Goal: Information Seeking & Learning: Check status

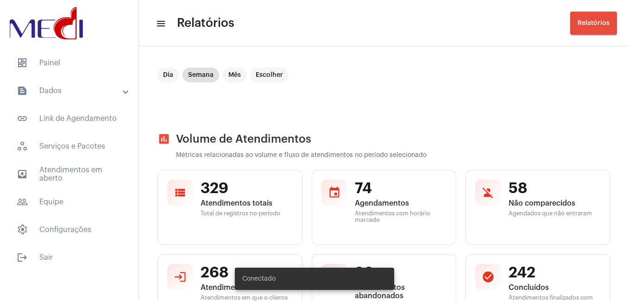
click at [65, 97] on mat-expansion-panel-header "text_snippet_outlined Dados" at bounding box center [72, 91] width 133 height 22
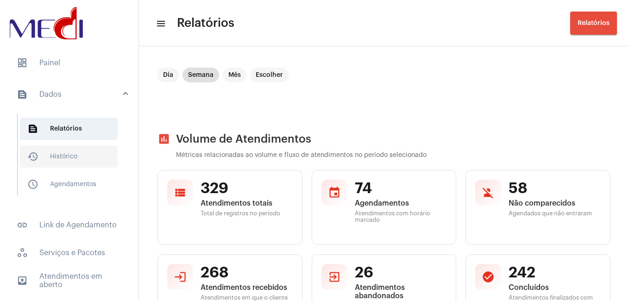
click at [61, 157] on span "history_outlined Histórico" at bounding box center [69, 157] width 98 height 22
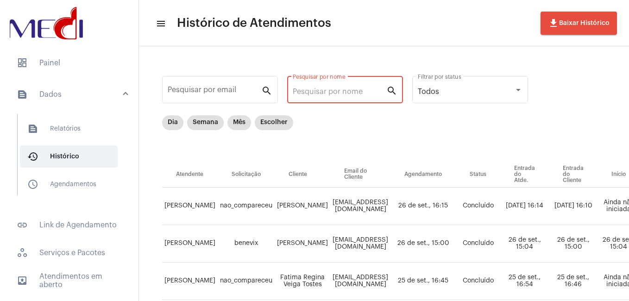
click at [319, 93] on input "Pesquisar por nome" at bounding box center [340, 92] width 94 height 8
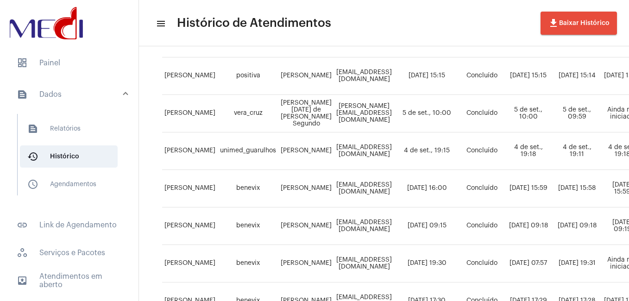
scroll to position [693, 0]
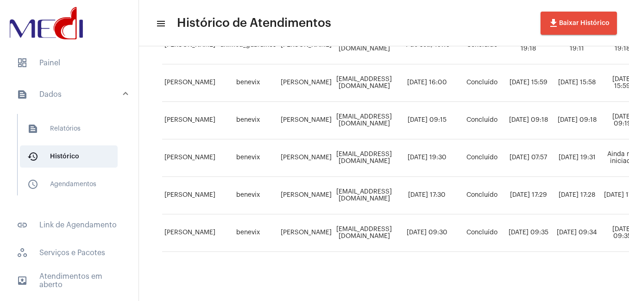
type input "[PERSON_NAME]"
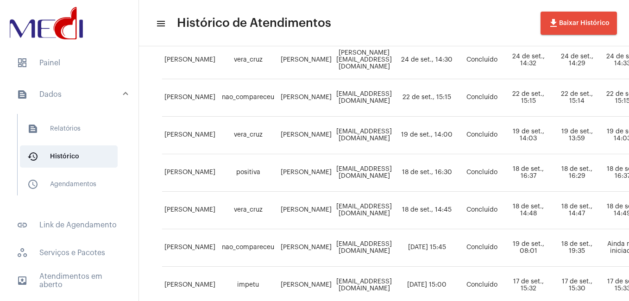
scroll to position [0, 0]
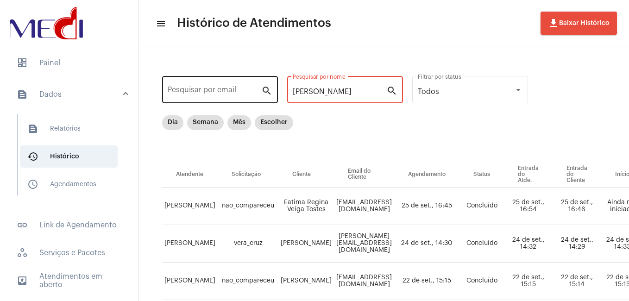
drag, startPoint x: 299, startPoint y: 95, endPoint x: 256, endPoint y: 96, distance: 43.1
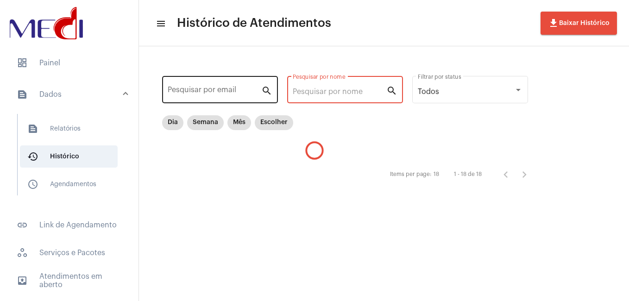
click at [179, 94] on input "Pesquisar por email" at bounding box center [215, 92] width 94 height 8
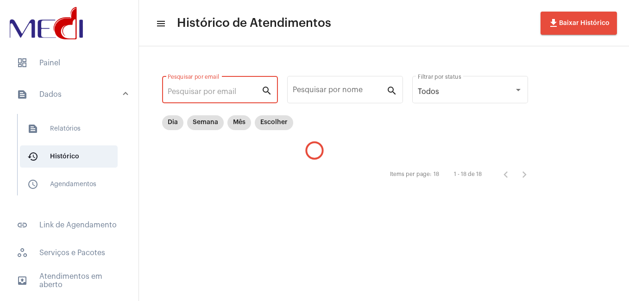
paste input "[EMAIL_ADDRESS][DOMAIN_NAME]"
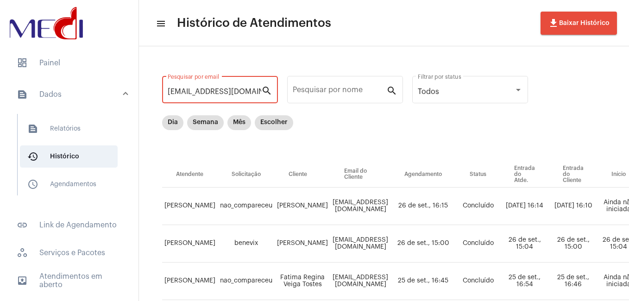
type input "[EMAIL_ADDRESS][DOMAIN_NAME]"
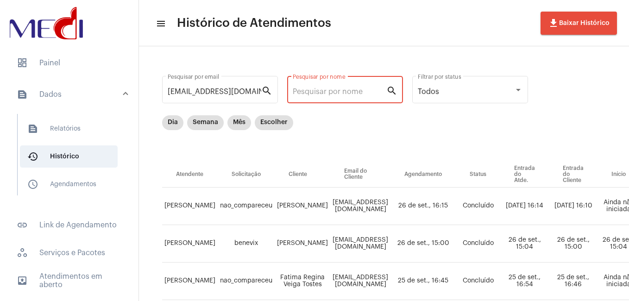
click at [333, 93] on input "Pesquisar por nome" at bounding box center [340, 92] width 94 height 8
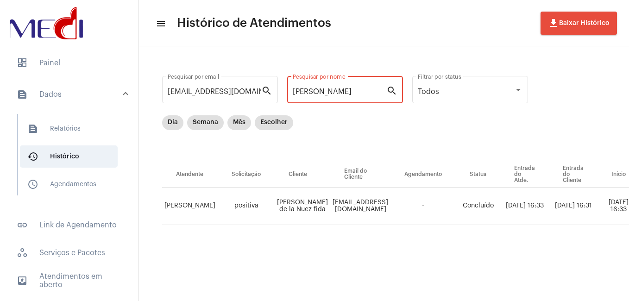
type input "[PERSON_NAME]"
click at [357, 230] on div "[EMAIL_ADDRESS][DOMAIN_NAME] Pesquisar por email search [PERSON_NAME] Pesquisar…" at bounding box center [611, 161] width 927 height 210
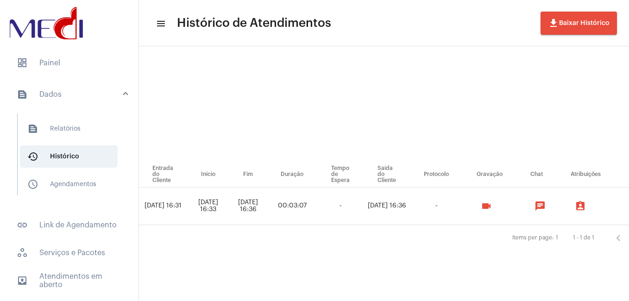
scroll to position [0, 414]
click at [357, 208] on mat-icon "videocam" at bounding box center [483, 206] width 11 height 11
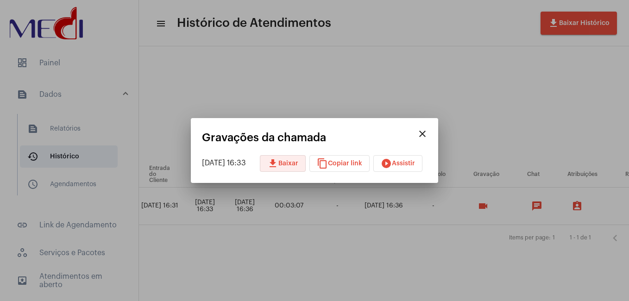
click at [299, 163] on span "download Baixar" at bounding box center [282, 163] width 31 height 6
click at [357, 129] on div at bounding box center [314, 150] width 629 height 301
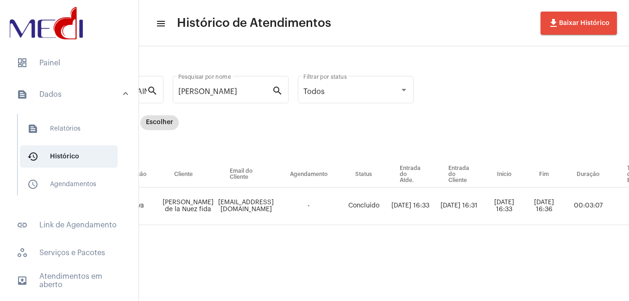
scroll to position [0, 0]
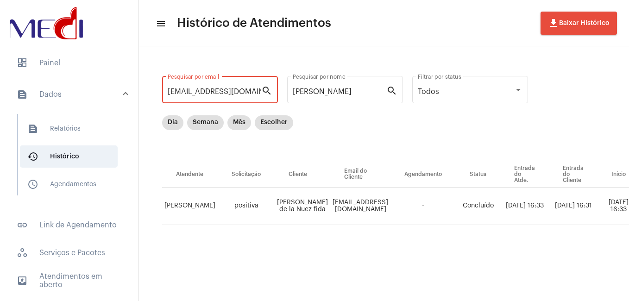
click at [247, 94] on input "[EMAIL_ADDRESS][DOMAIN_NAME]" at bounding box center [215, 92] width 94 height 8
drag, startPoint x: 238, startPoint y: 91, endPoint x: 80, endPoint y: 91, distance: 157.6
click at [80, 91] on mat-sidenav-container "dashboard Painel text_snippet_outlined Dados text_snippet_outlined Relatórios h…" at bounding box center [314, 150] width 629 height 301
paste input "nata20costa@g"
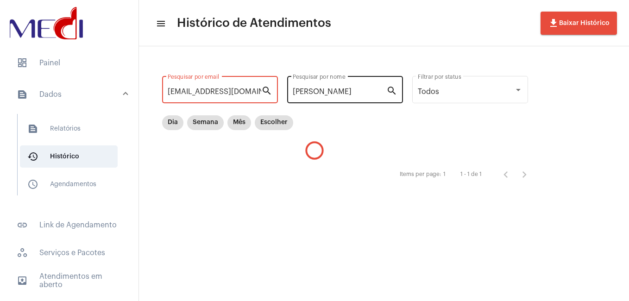
type input "[EMAIL_ADDRESS][DOMAIN_NAME]"
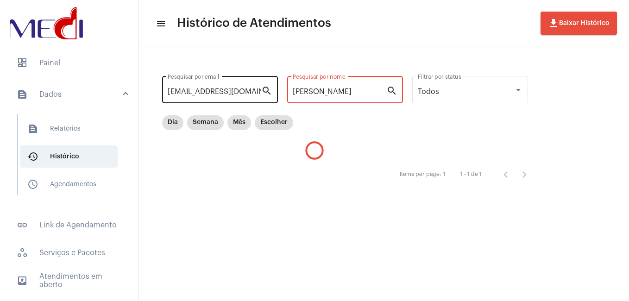
drag, startPoint x: 354, startPoint y: 93, endPoint x: 219, endPoint y: 91, distance: 134.4
click at [219, 91] on div "[EMAIL_ADDRESS][DOMAIN_NAME] Pesquisar por email search [PERSON_NAME] Pesquisar…" at bounding box center [349, 129] width 403 height 146
click at [249, 172] on div "Items per page: 1 1 - 1 de 1" at bounding box center [349, 175] width 375 height 26
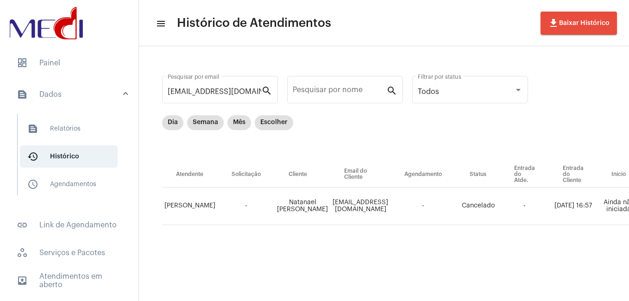
click at [357, 230] on div "Items per page: 1 1 - 1 de 1" at bounding box center [611, 238] width 899 height 26
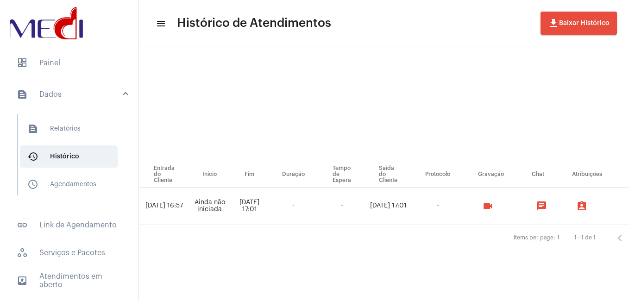
scroll to position [0, 408]
click at [357, 208] on mat-icon "videocam" at bounding box center [488, 206] width 11 height 11
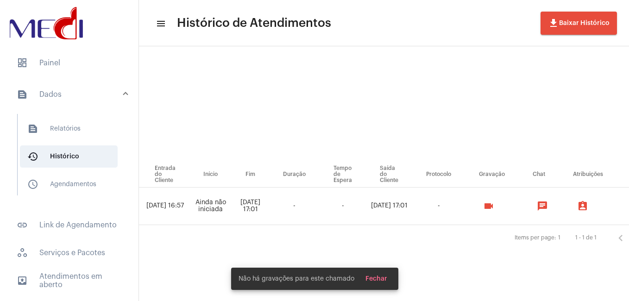
click at [357, 208] on mat-icon "videocam" at bounding box center [488, 206] width 11 height 11
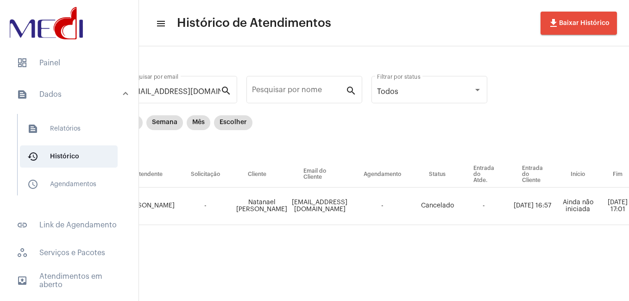
scroll to position [0, 57]
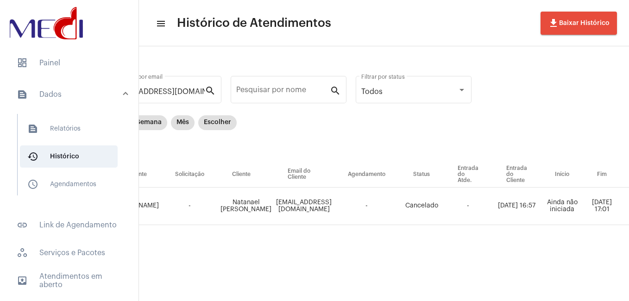
click at [357, 132] on div "Dia Semana Mês Escolher" at bounding box center [428, 138] width 644 height 46
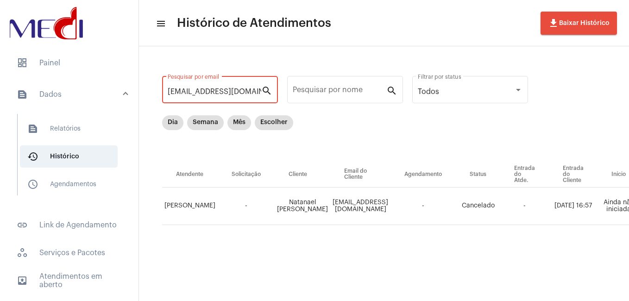
drag, startPoint x: 255, startPoint y: 93, endPoint x: 137, endPoint y: 93, distance: 118.7
click at [137, 93] on mat-sidenav-container "dashboard Painel text_snippet_outlined Dados text_snippet_outlined Relatórios h…" at bounding box center [314, 150] width 629 height 301
paste input "tchavesreis"
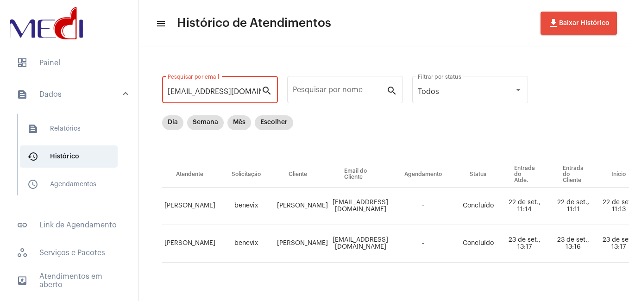
type input "[EMAIL_ADDRESS][DOMAIN_NAME]"
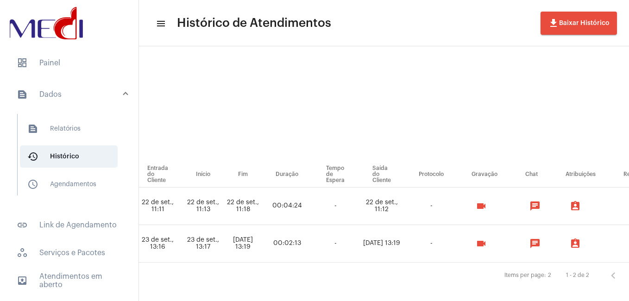
scroll to position [0, 418]
click at [357, 230] on mat-icon "videocam" at bounding box center [479, 243] width 11 height 11
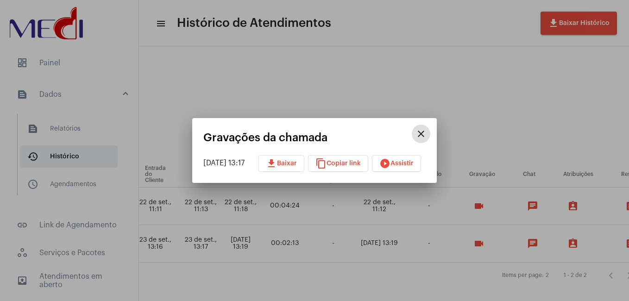
click at [357, 162] on span "play_circle_filled Assistir" at bounding box center [397, 163] width 34 height 6
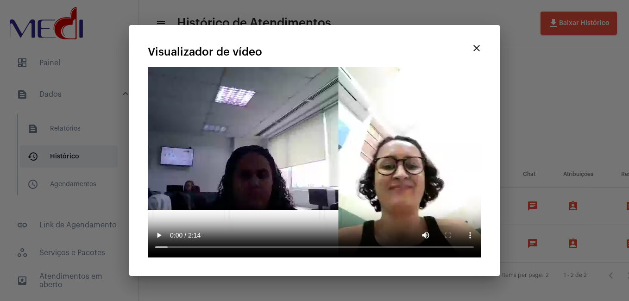
click at [357, 47] on mat-icon "close" at bounding box center [476, 48] width 11 height 11
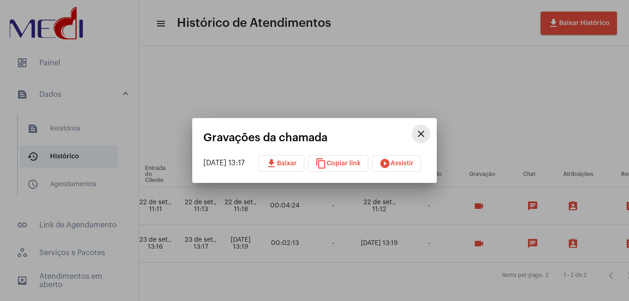
click at [357, 132] on mat-icon "close" at bounding box center [421, 133] width 11 height 11
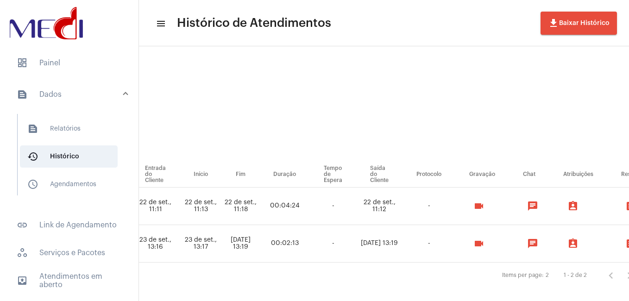
click at [357, 133] on div "[EMAIL_ADDRESS][DOMAIN_NAME] Pesquisar por email search Pesquisar por nome sear…" at bounding box center [193, 179] width 927 height 247
click at [49, 64] on span "dashboard Painel" at bounding box center [69, 63] width 120 height 22
